Goal: Information Seeking & Learning: Learn about a topic

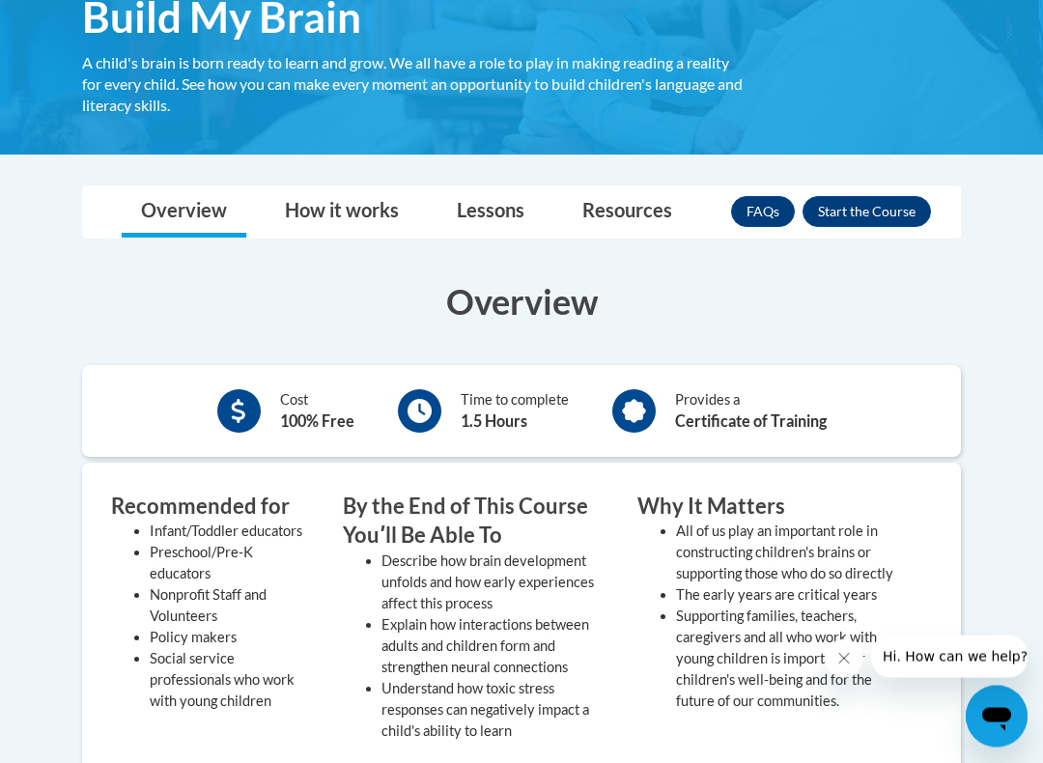
click at [873, 221] on button "Enroll" at bounding box center [866, 212] width 128 height 31
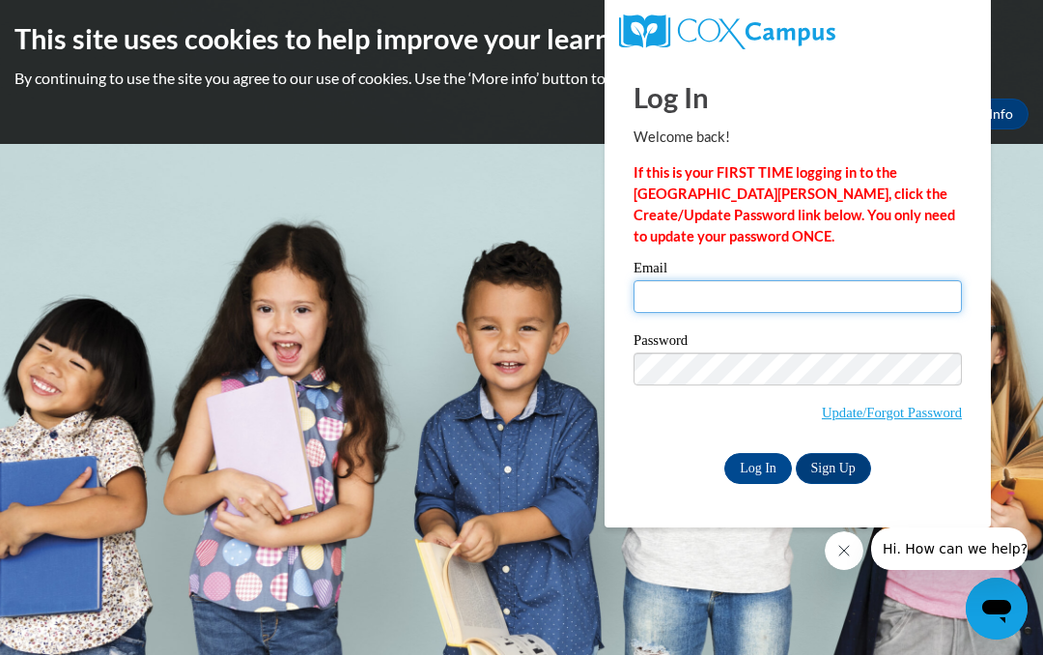
click at [756, 309] on input "Email" at bounding box center [797, 296] width 328 height 33
type input "[EMAIL_ADDRESS][DOMAIN_NAME]"
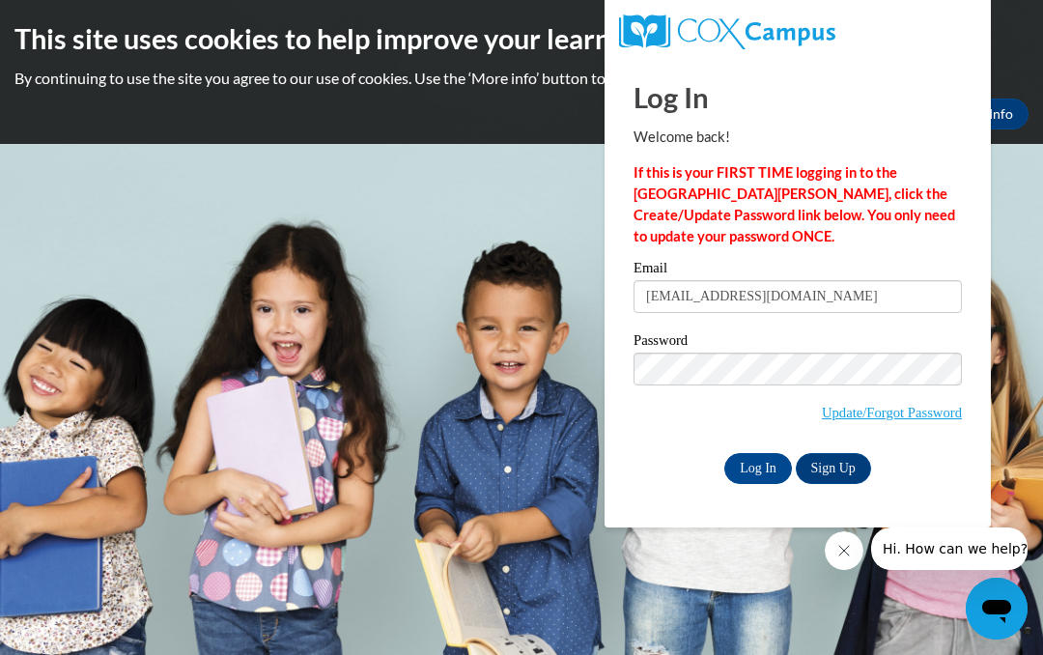
click at [753, 464] on input "Log In" at bounding box center [758, 468] width 68 height 31
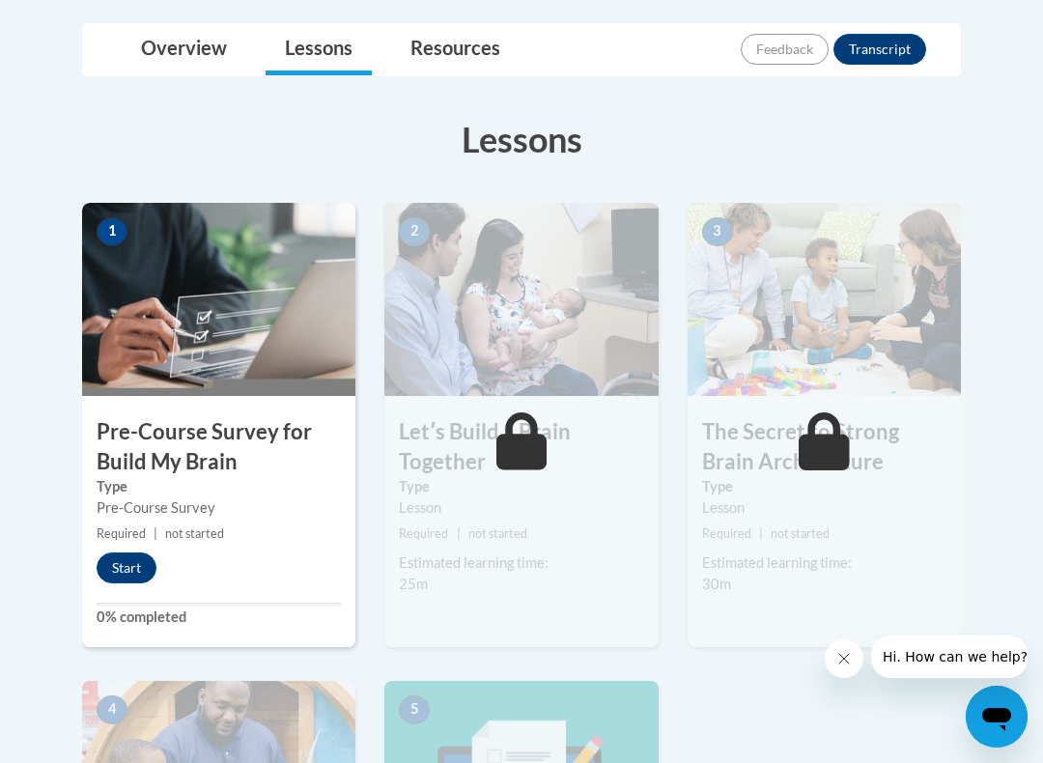
scroll to position [443, 0]
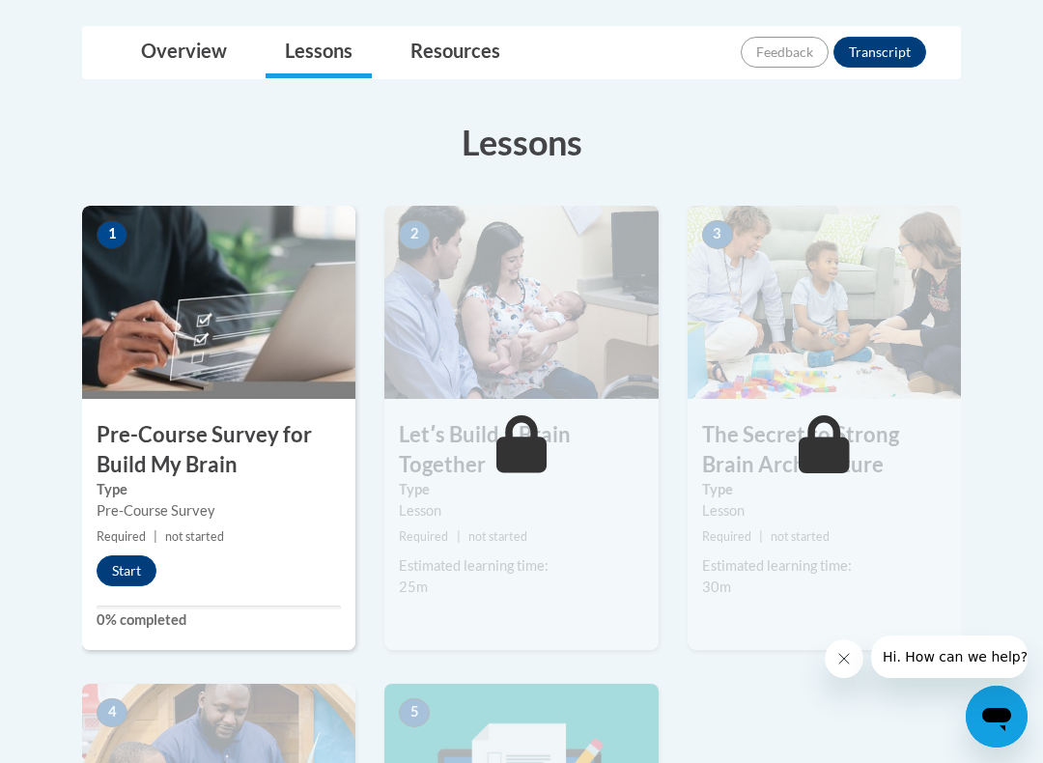
click at [123, 573] on button "Start" at bounding box center [127, 570] width 60 height 31
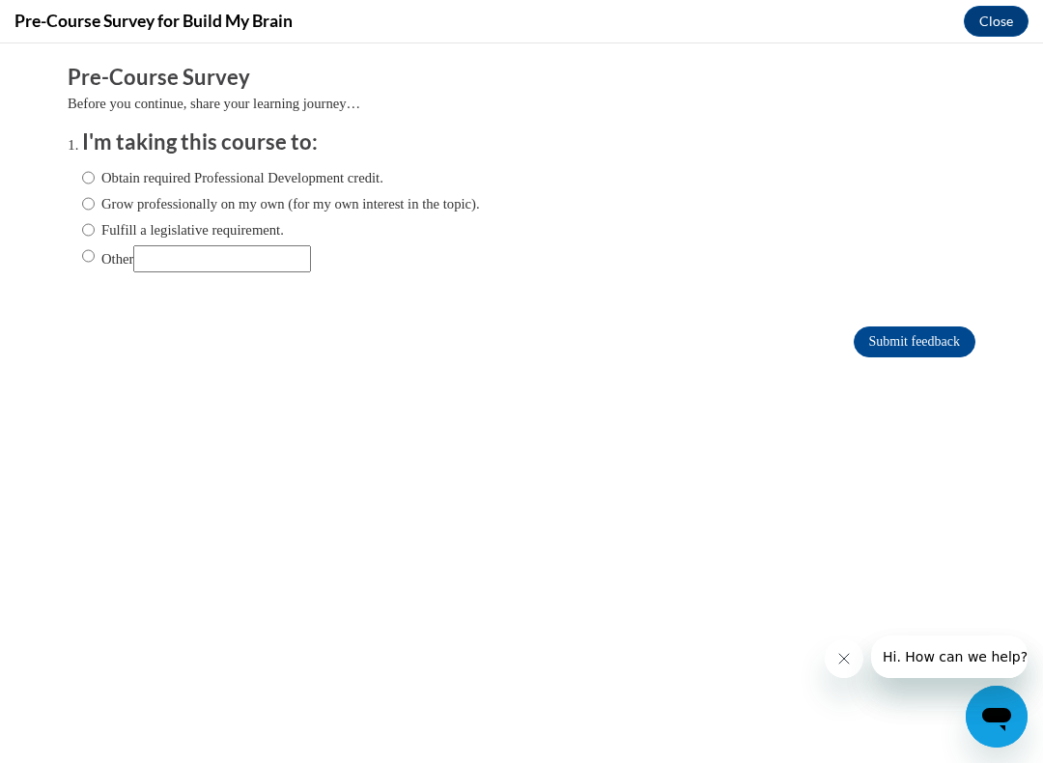
scroll to position [0, 0]
click at [89, 185] on input "Obtain required Professional Development credit." at bounding box center [88, 177] width 13 height 21
radio input "true"
click at [940, 329] on input "Submit feedback" at bounding box center [914, 341] width 122 height 31
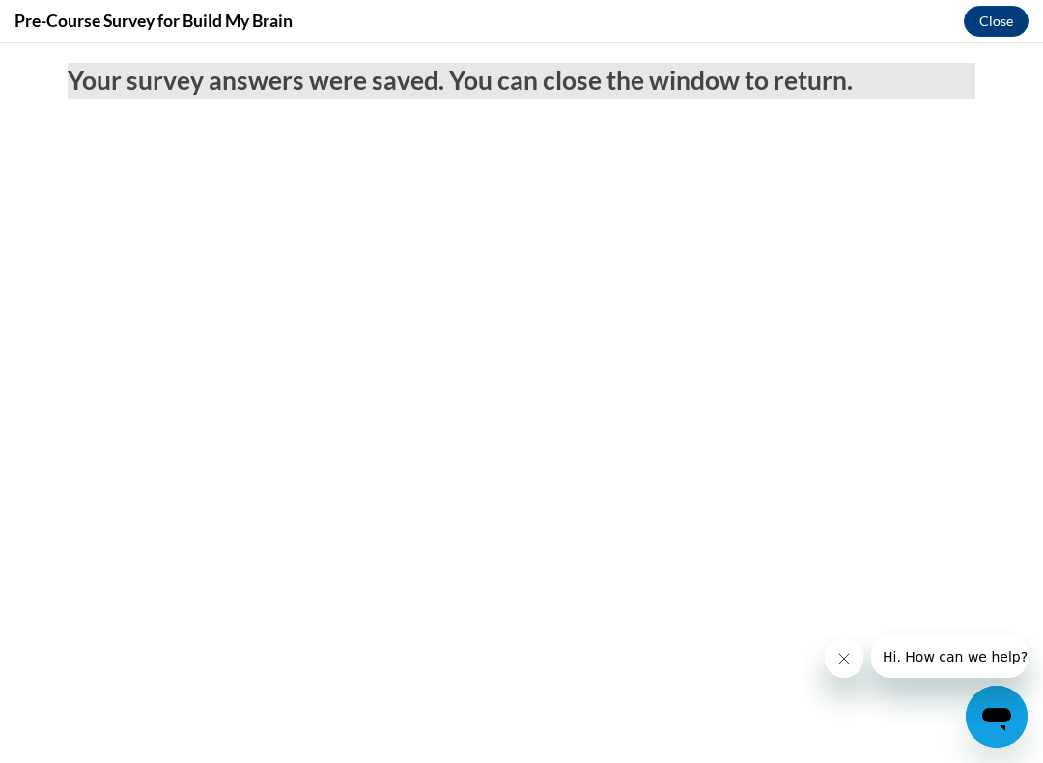
click at [974, 28] on button "Close" at bounding box center [995, 21] width 65 height 31
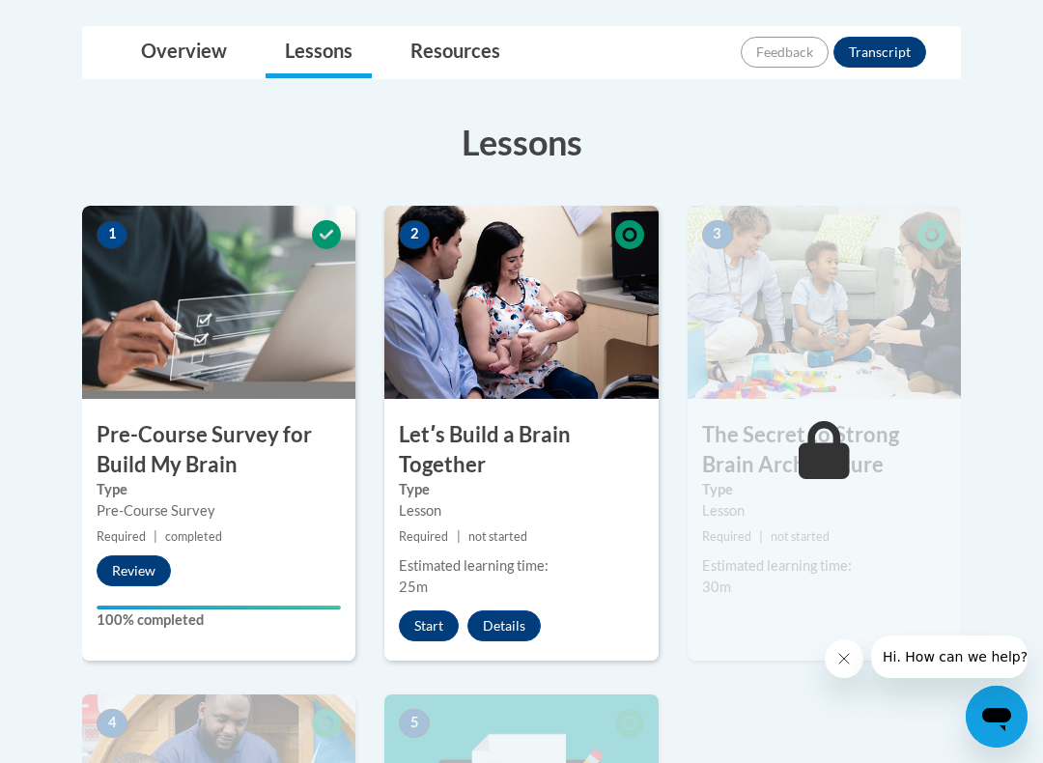
click at [422, 622] on button "Start" at bounding box center [429, 625] width 60 height 31
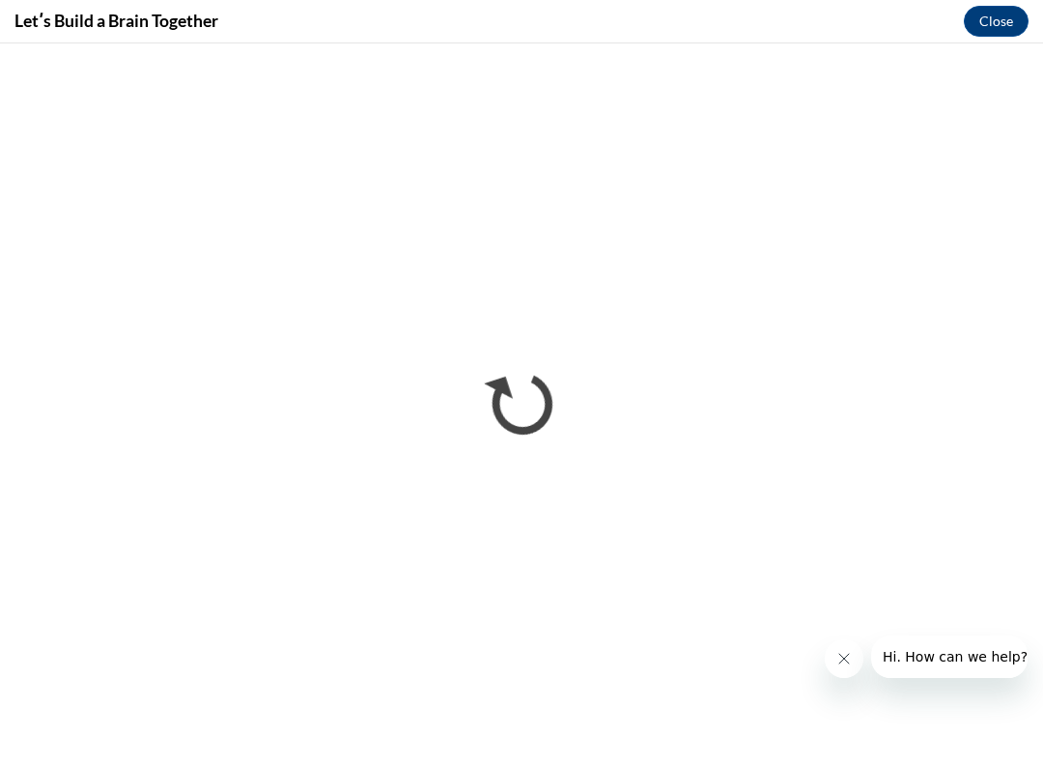
click at [840, 654] on icon "Close message from company" at bounding box center [843, 658] width 15 height 15
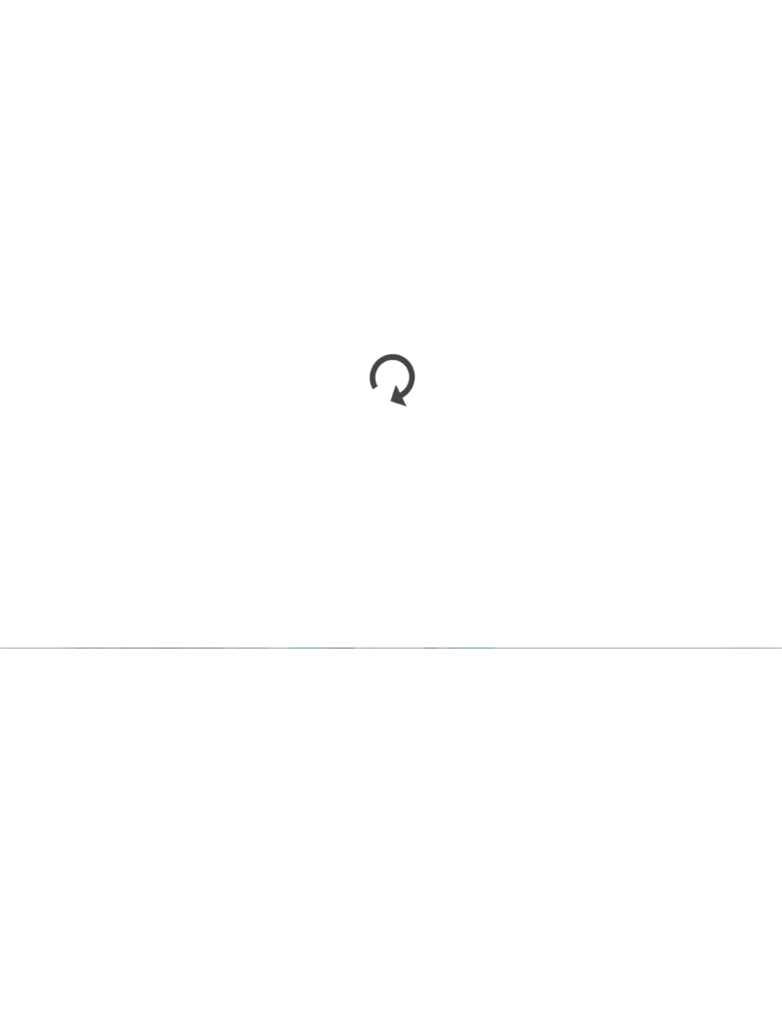
scroll to position [643, 0]
